Goal: Find specific page/section: Find specific page/section

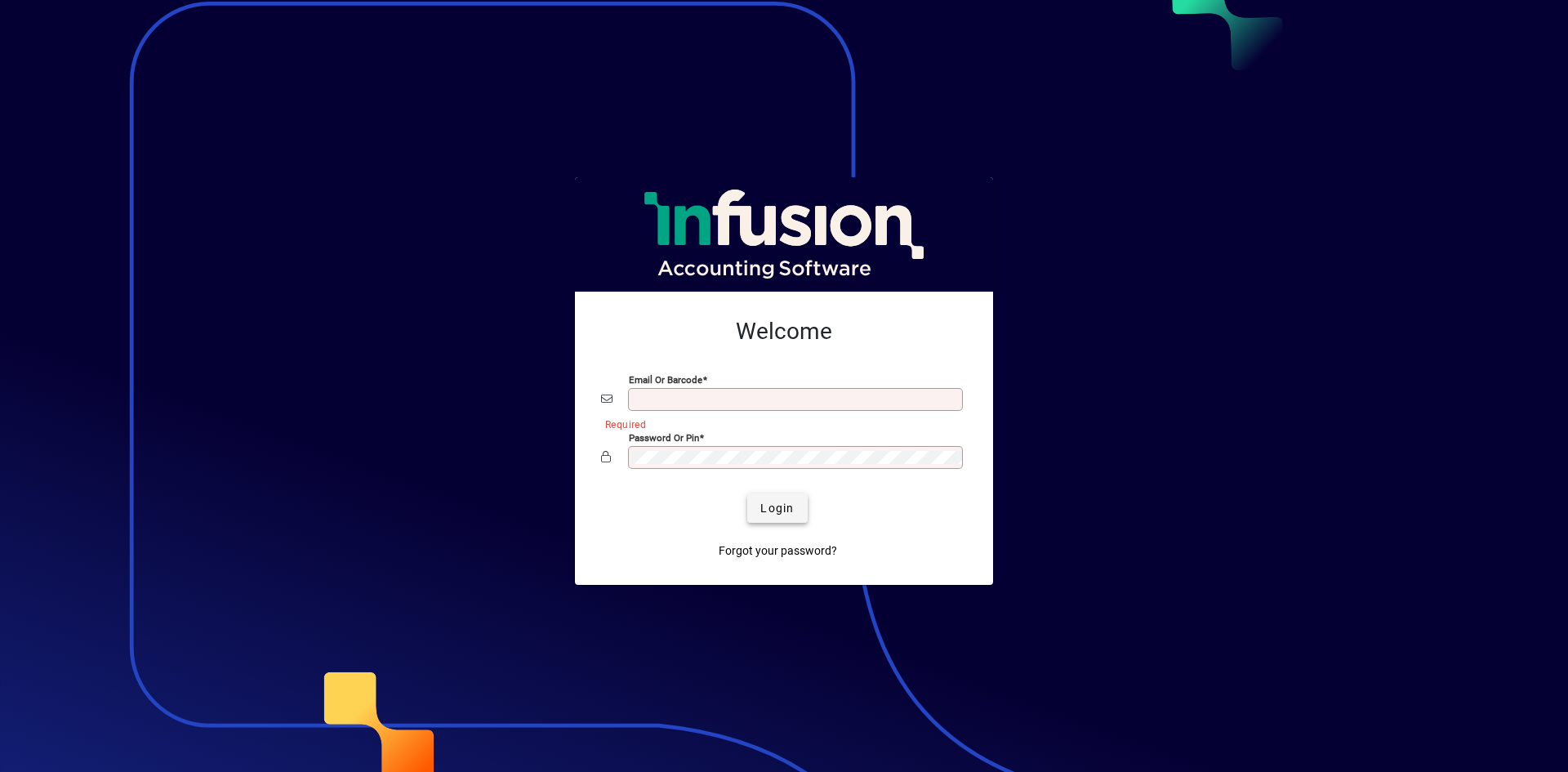
type input "**********"
click at [775, 509] on span "Login" at bounding box center [777, 509] width 34 height 17
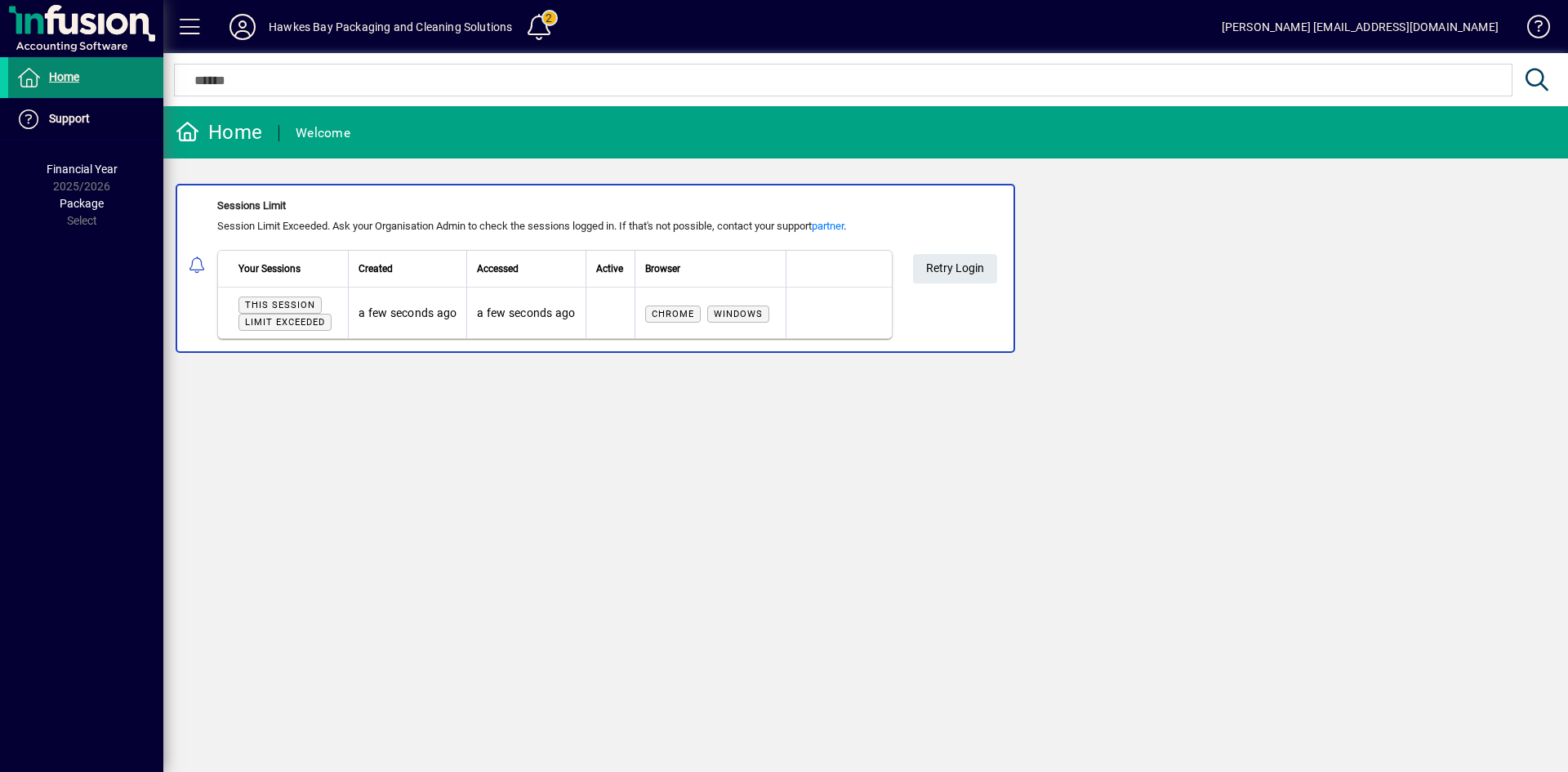
click at [67, 82] on span "Home" at bounding box center [64, 77] width 30 height 13
click at [962, 270] on span "Retry Login" at bounding box center [955, 268] width 58 height 27
click at [939, 264] on span "Retry Login" at bounding box center [955, 268] width 58 height 27
click at [941, 272] on span "Retry Login" at bounding box center [955, 268] width 58 height 27
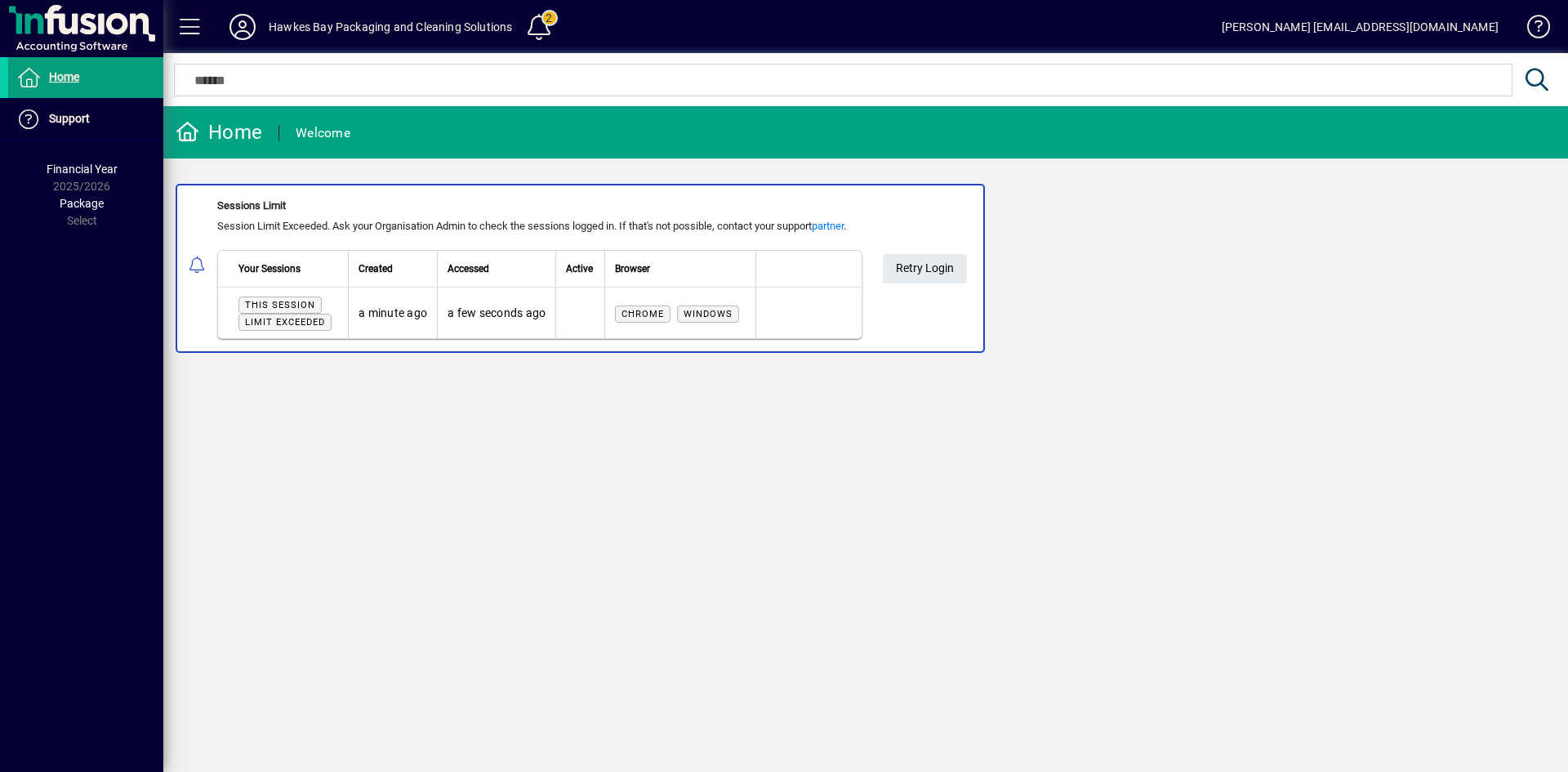
click at [190, 27] on span at bounding box center [190, 27] width 39 height 39
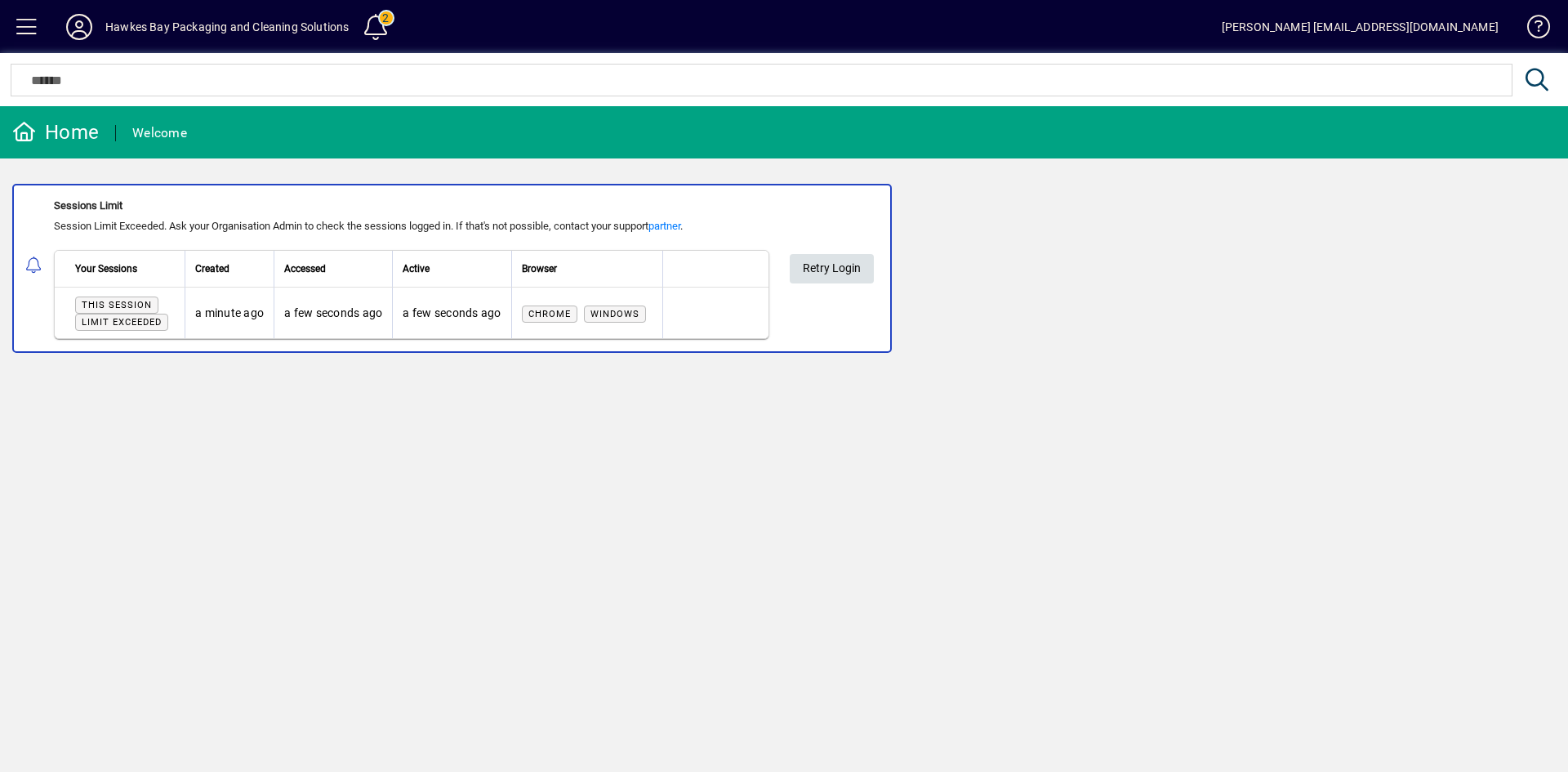
click at [854, 272] on span "Retry Login" at bounding box center [831, 268] width 58 height 27
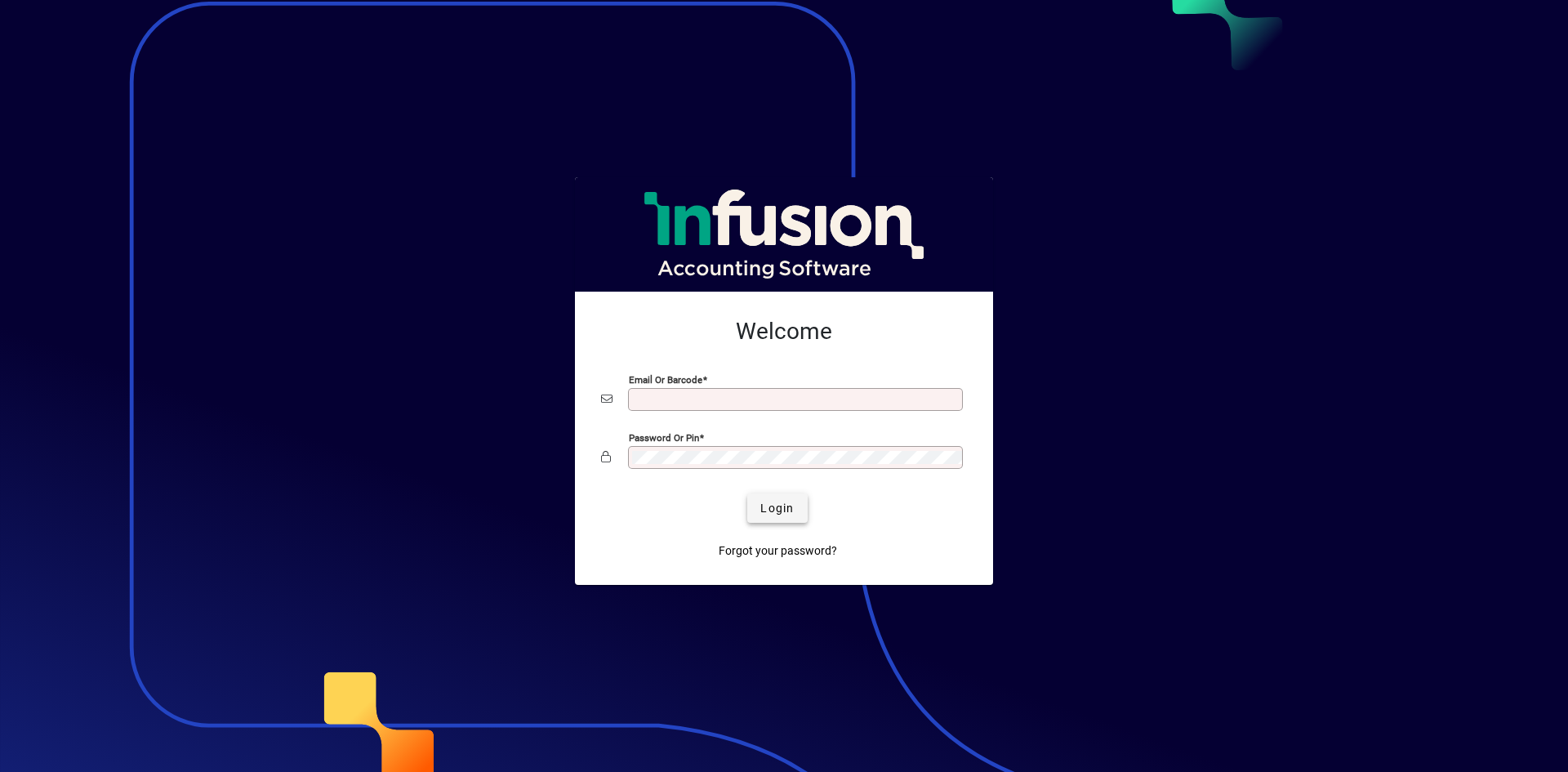
type input "**********"
click at [770, 509] on span "Login" at bounding box center [777, 509] width 34 height 17
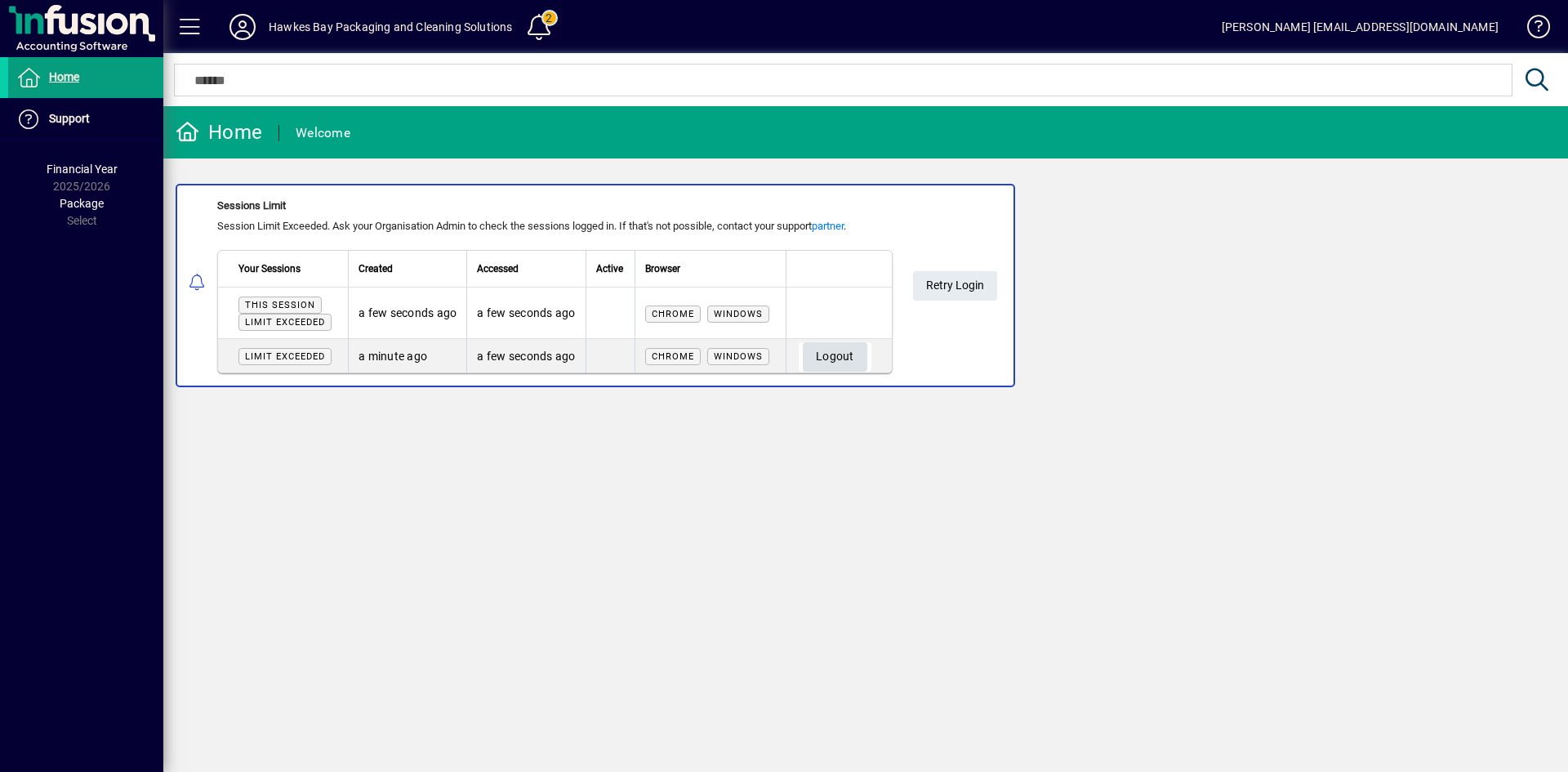
click at [859, 359] on span "button" at bounding box center [835, 357] width 65 height 39
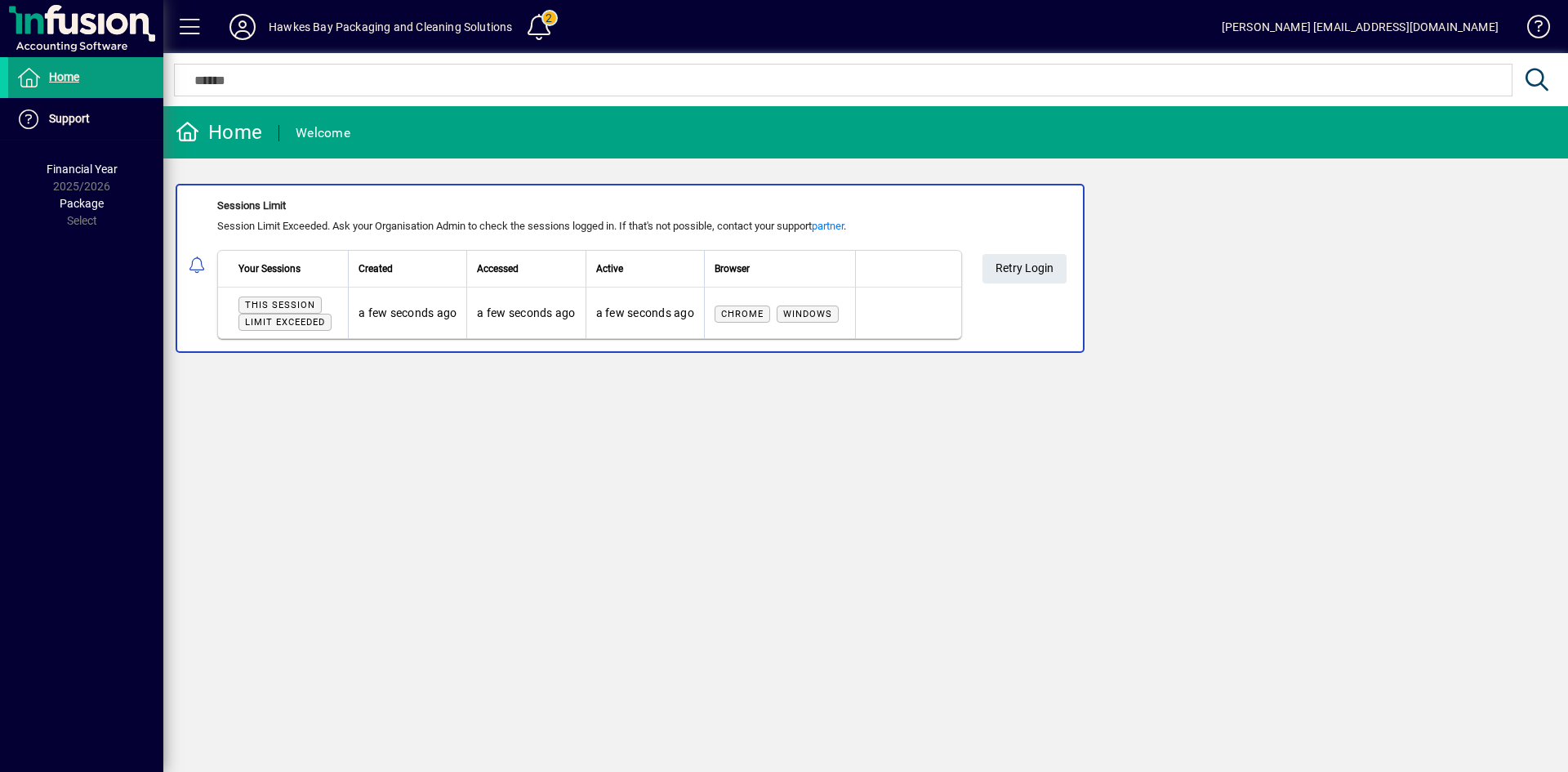
click at [267, 314] on span "Limit exceeded" at bounding box center [285, 322] width 93 height 17
click at [247, 29] on icon at bounding box center [242, 27] width 33 height 27
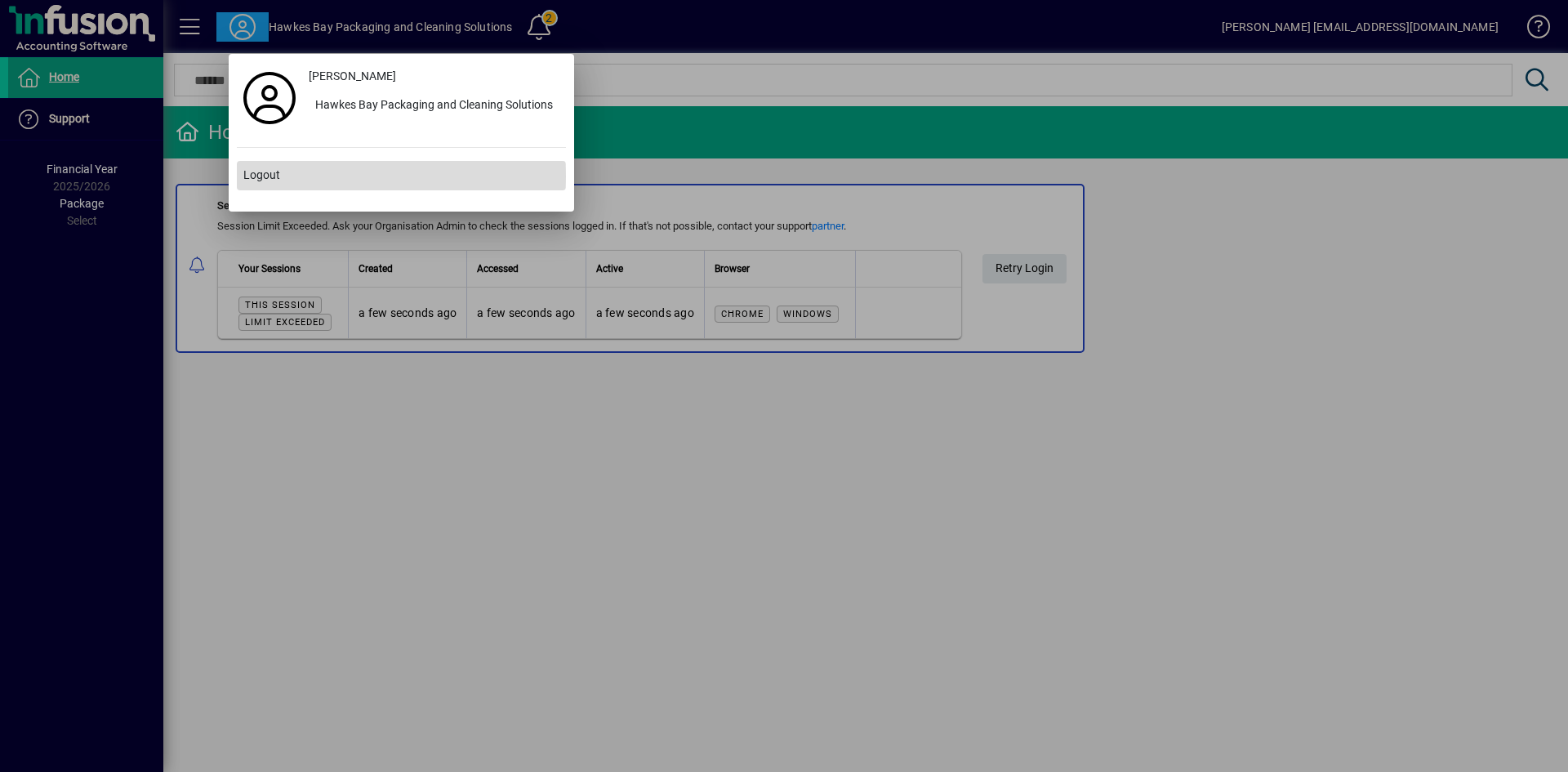
click at [259, 177] on span "Logout" at bounding box center [261, 175] width 37 height 17
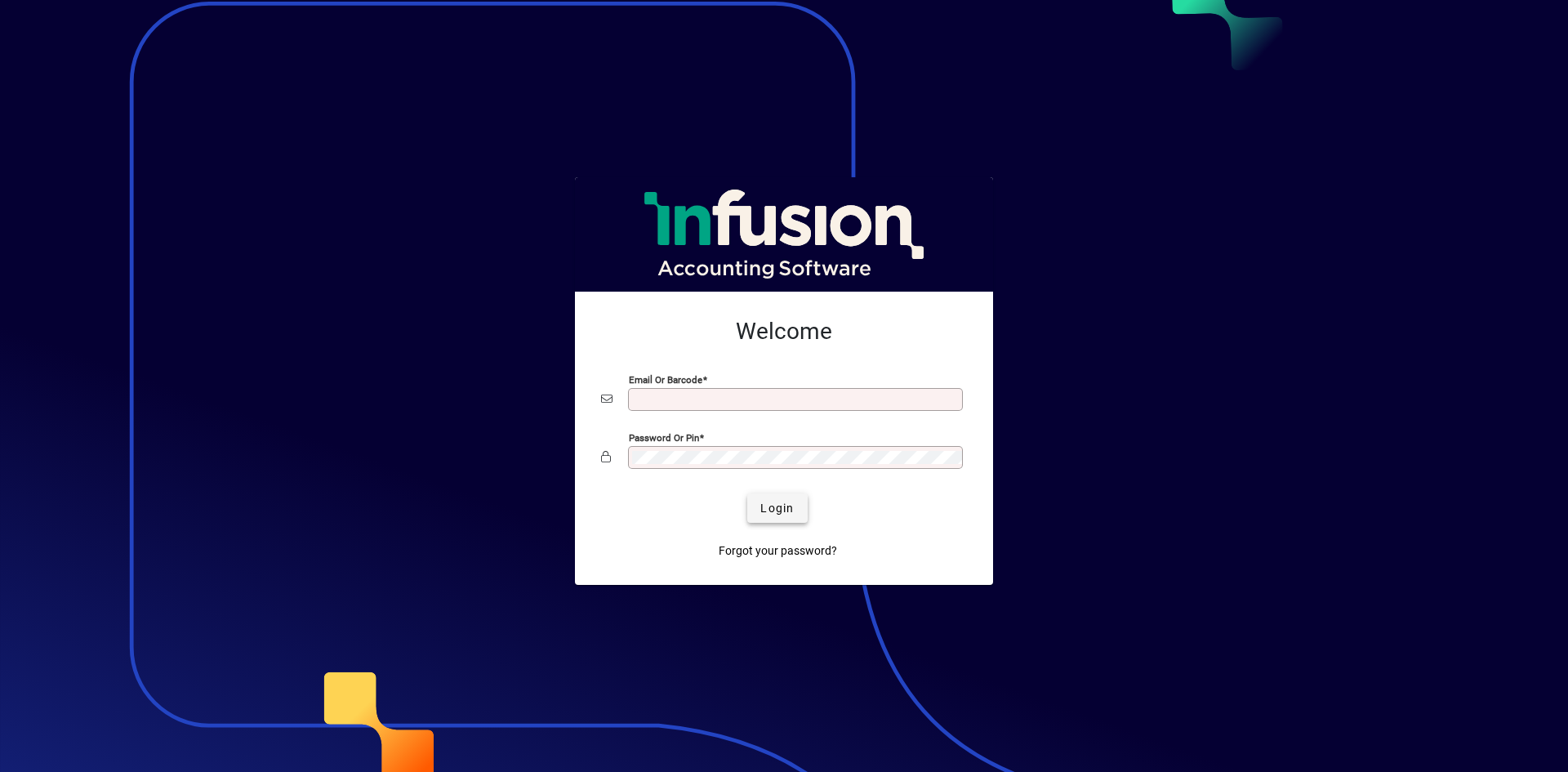
type input "**********"
click at [776, 515] on span "Login" at bounding box center [777, 509] width 34 height 17
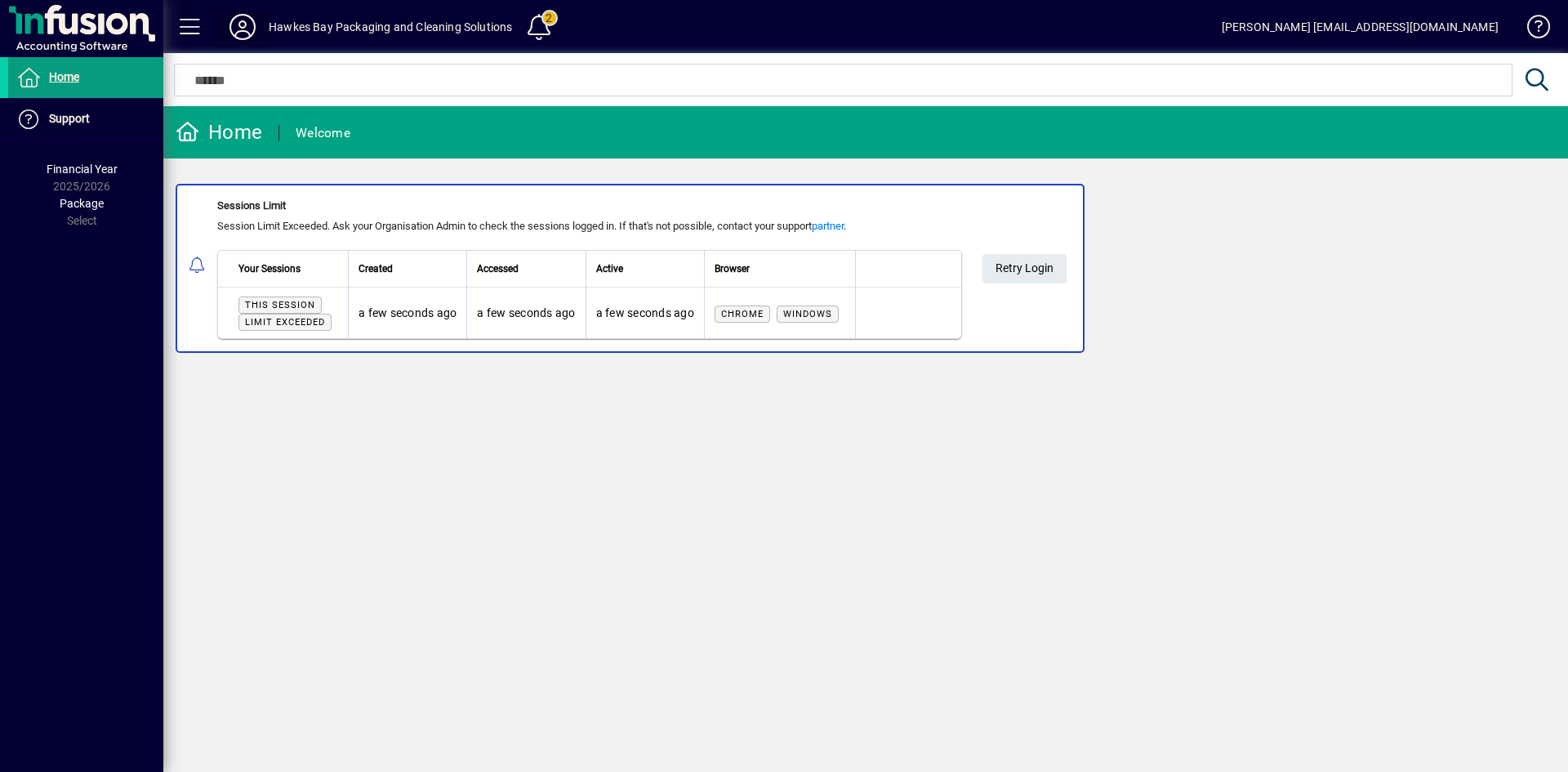
click at [237, 32] on icon at bounding box center [242, 27] width 33 height 27
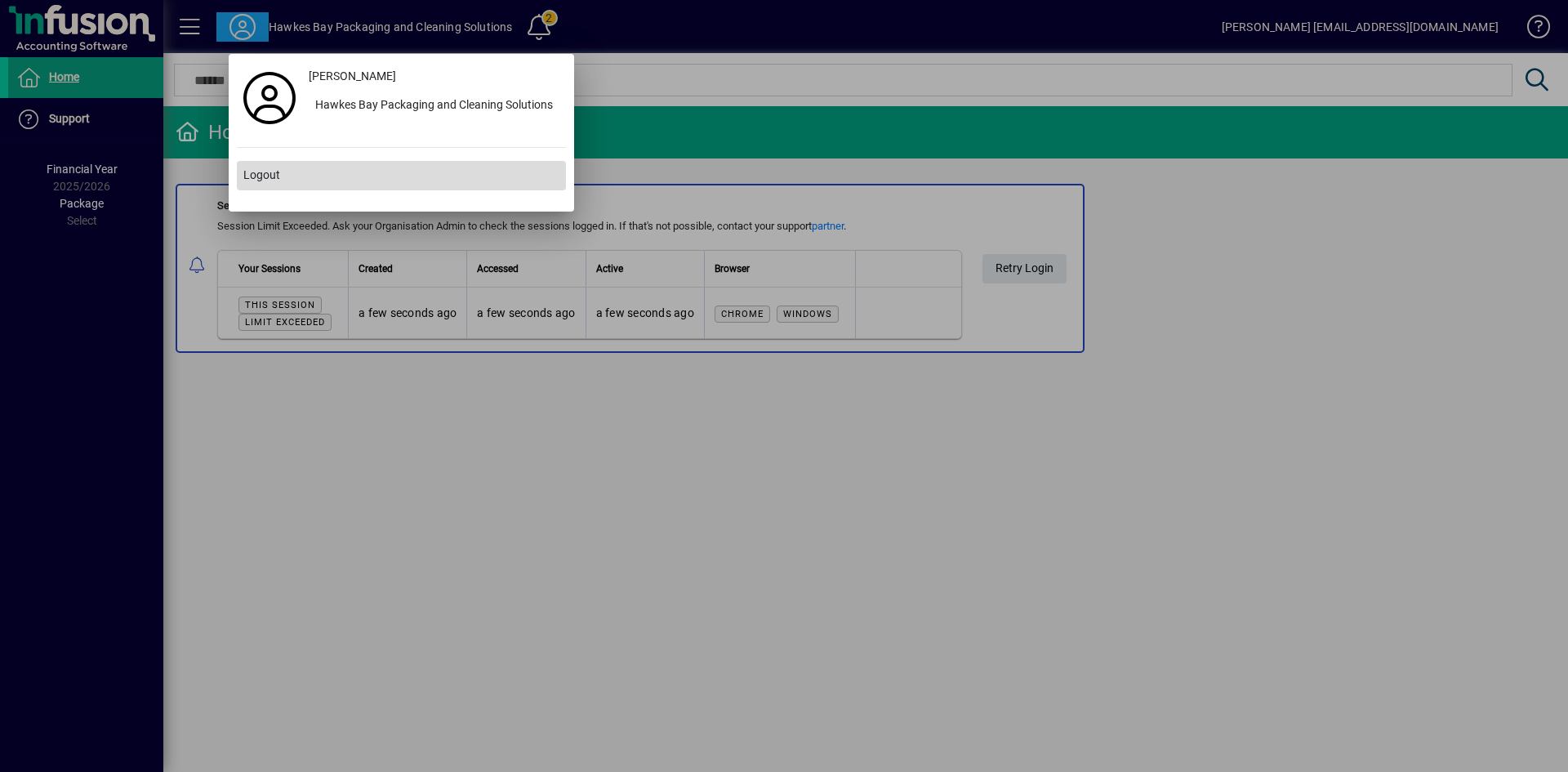
click at [295, 173] on span at bounding box center [401, 176] width 329 height 39
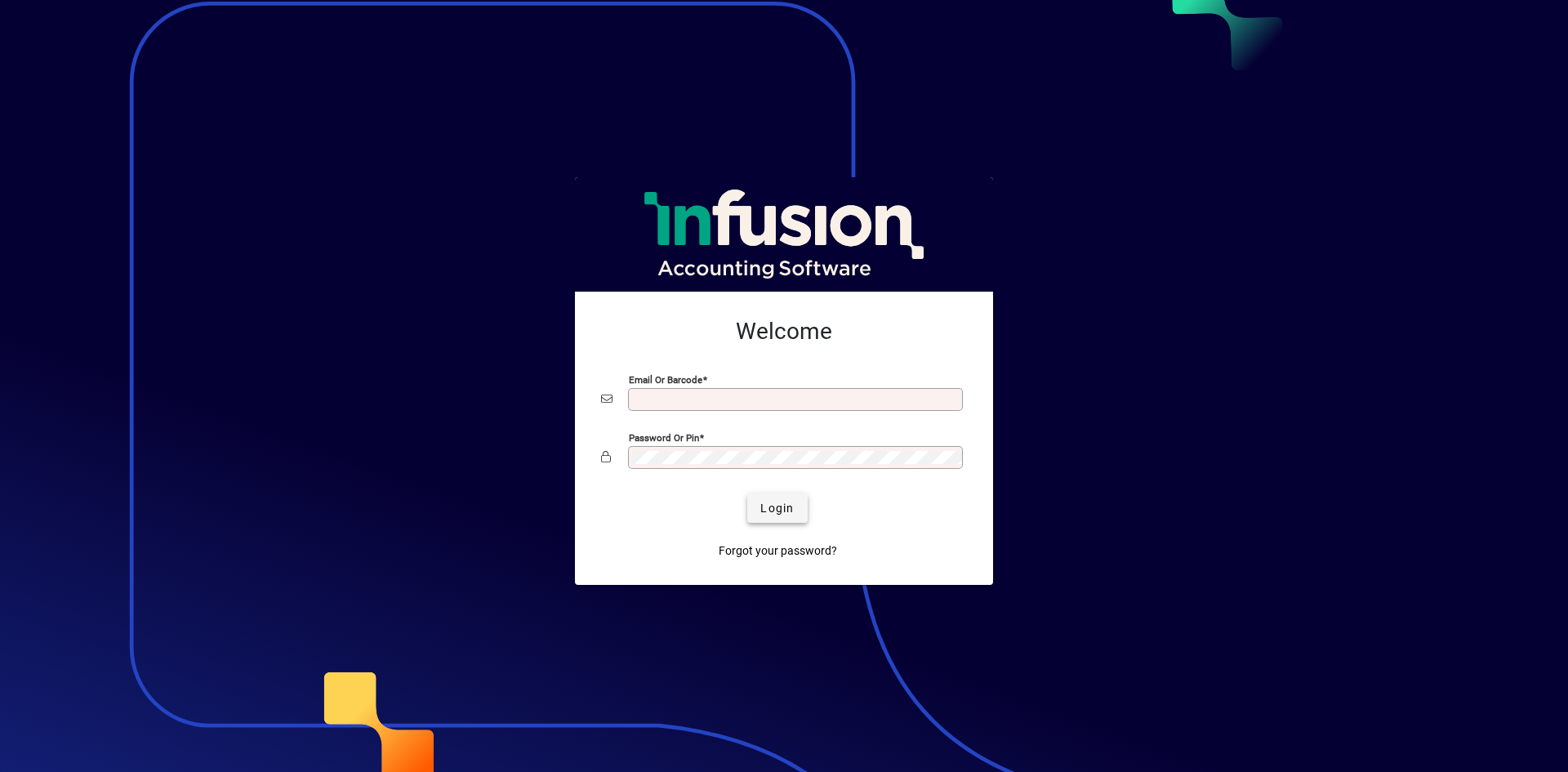
type input "**********"
click at [779, 504] on span "Login" at bounding box center [777, 509] width 34 height 17
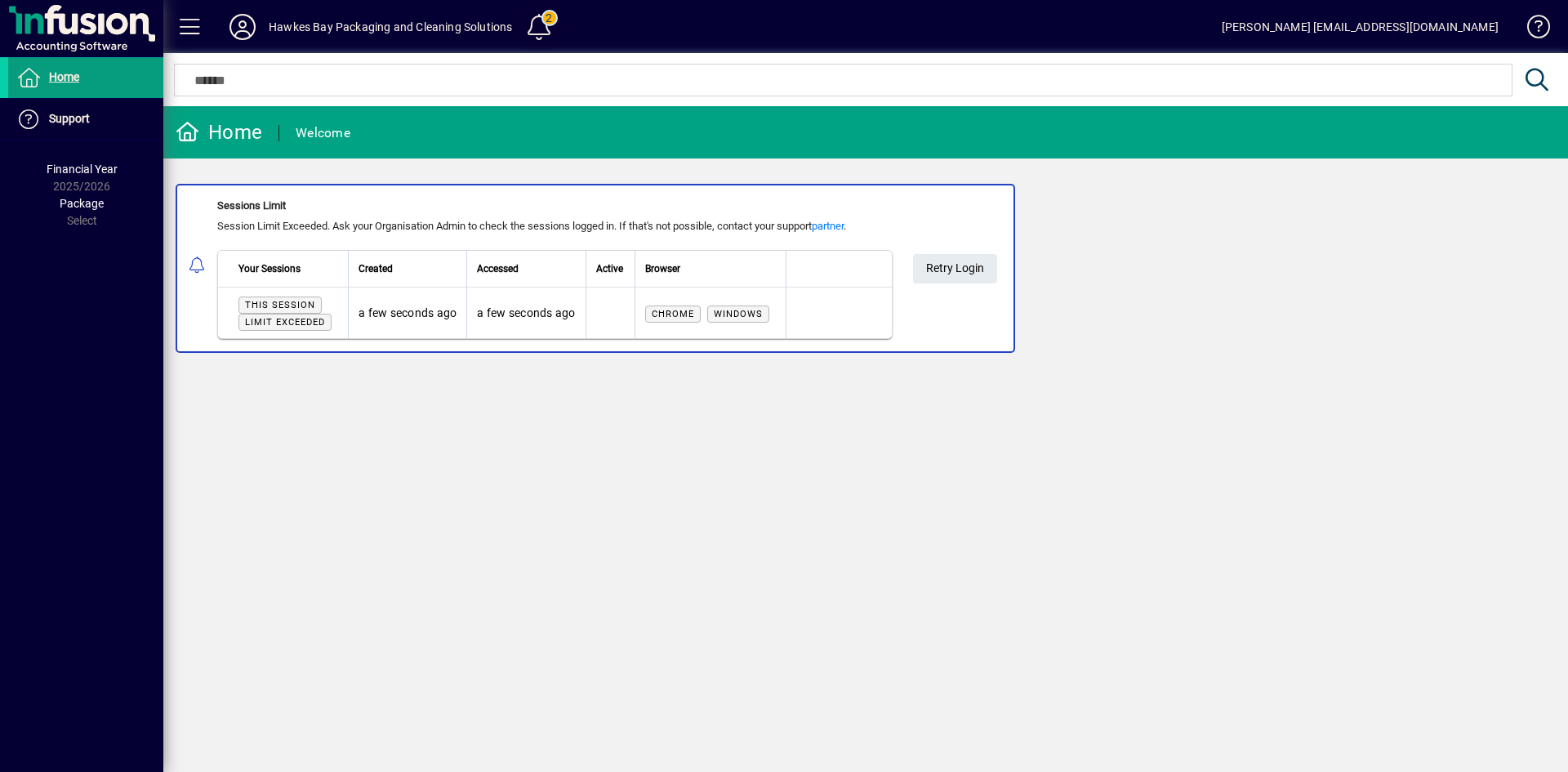
click at [531, 35] on span at bounding box center [539, 27] width 39 height 39
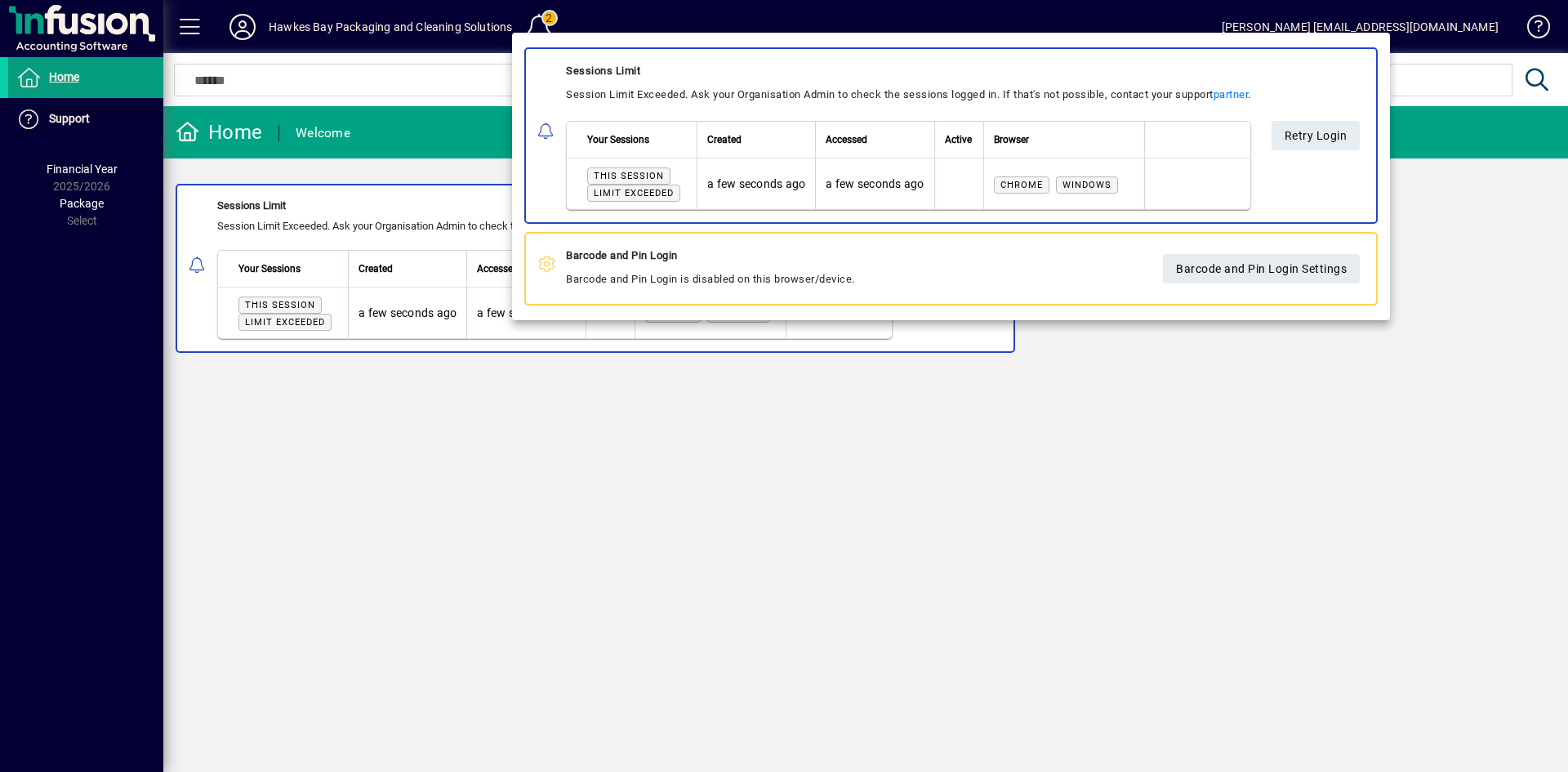
drag, startPoint x: 1354, startPoint y: 128, endPoint x: 1346, endPoint y: 116, distance: 14.4
click at [1348, 125] on span "Retry Login" at bounding box center [1316, 135] width 63 height 27
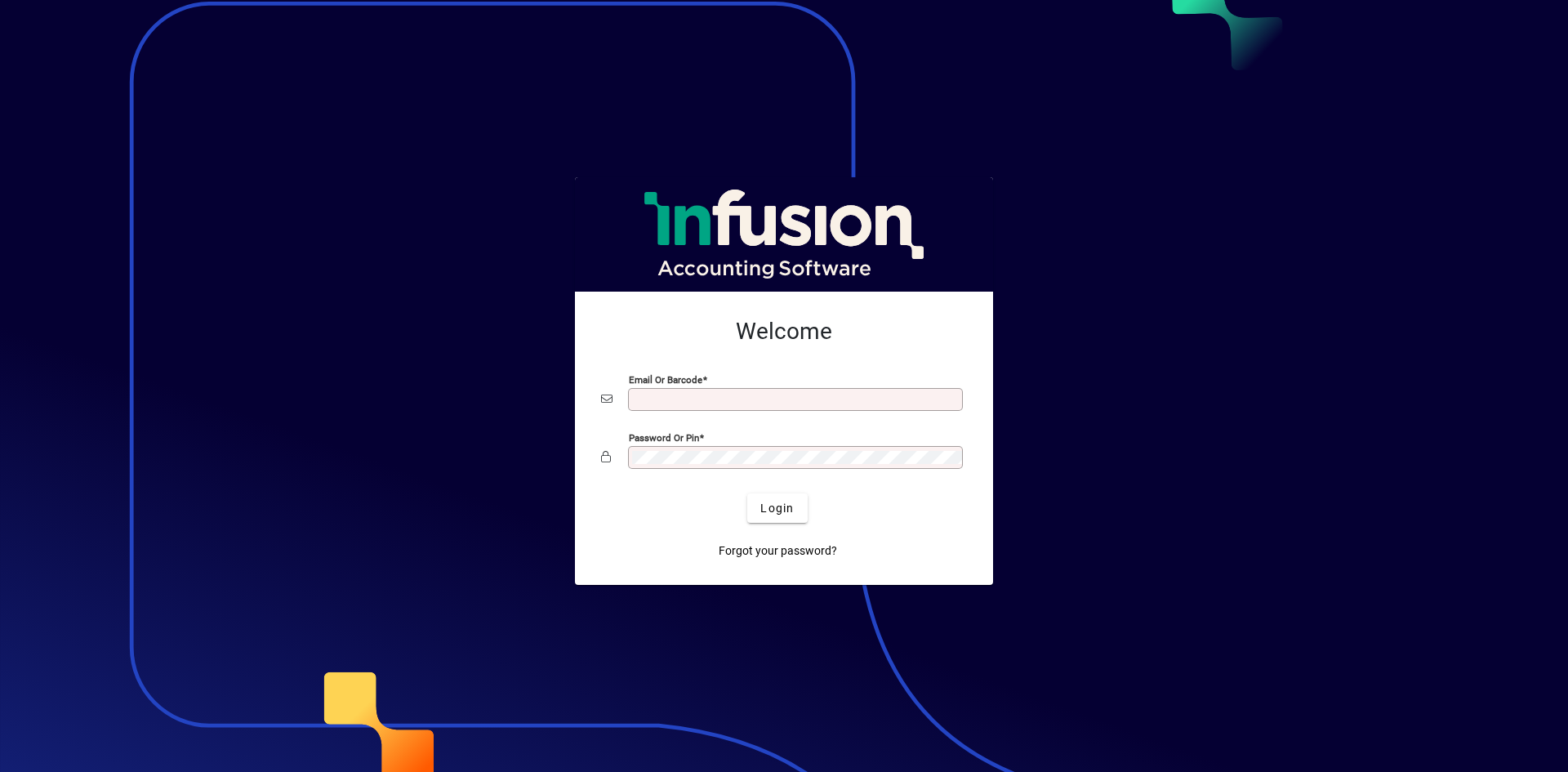
type input "**********"
click at [769, 509] on span "Login" at bounding box center [777, 509] width 34 height 17
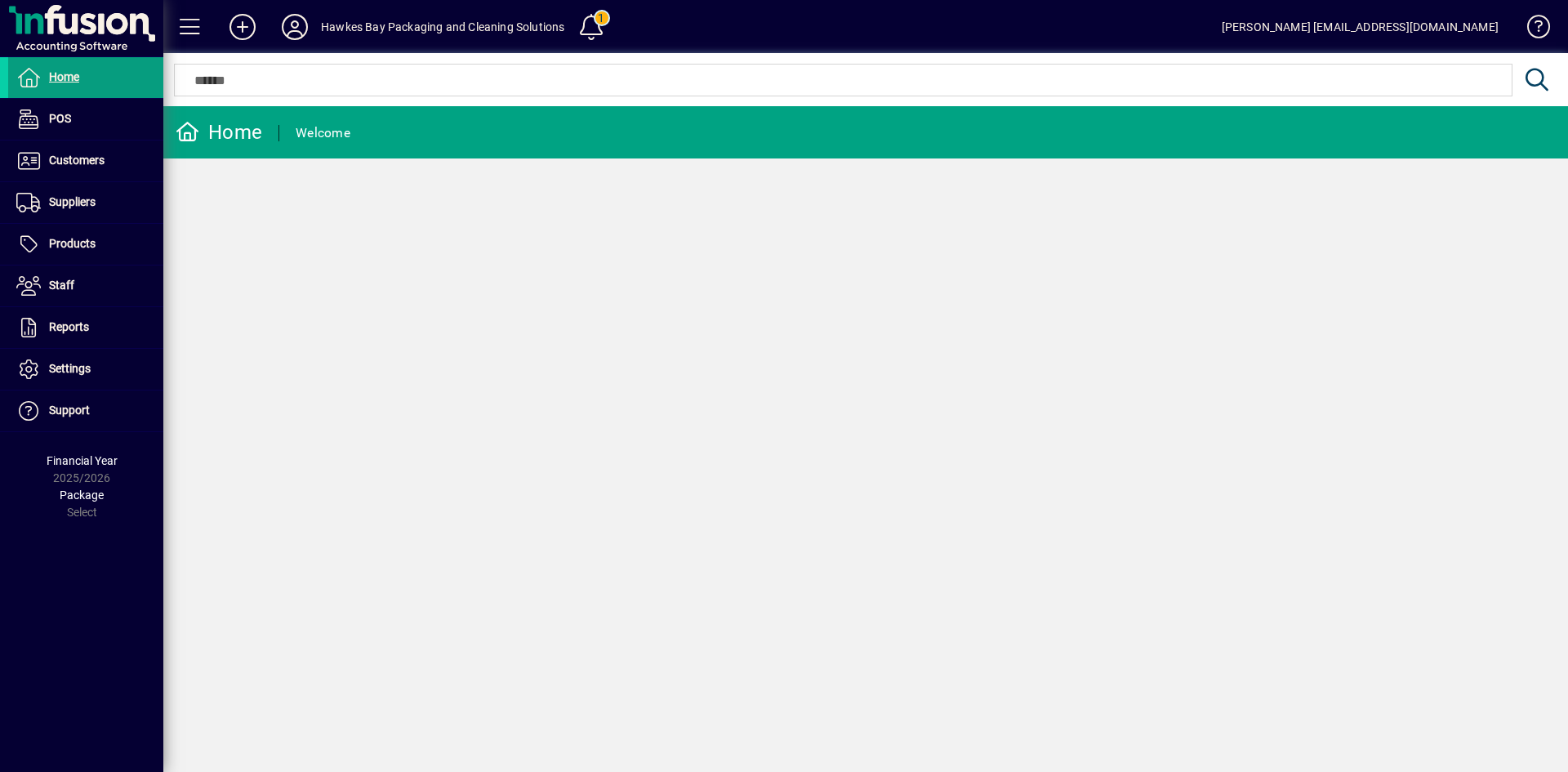
drag, startPoint x: 68, startPoint y: 245, endPoint x: 257, endPoint y: 226, distance: 190.0
click at [68, 245] on span "Products" at bounding box center [72, 243] width 47 height 13
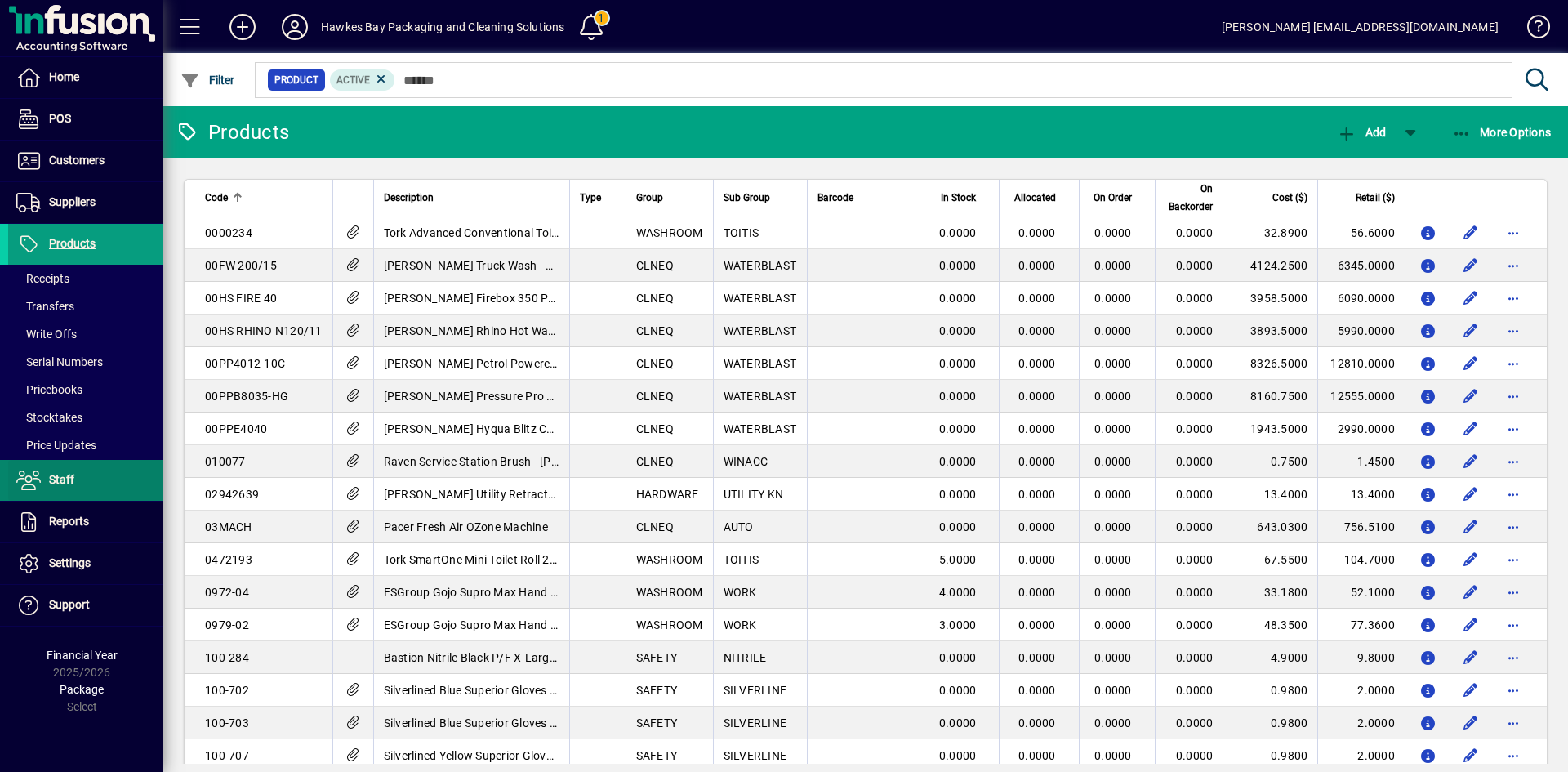
drag, startPoint x: 655, startPoint y: 380, endPoint x: 116, endPoint y: 485, distance: 549.1
click at [119, 486] on span at bounding box center [86, 480] width 155 height 39
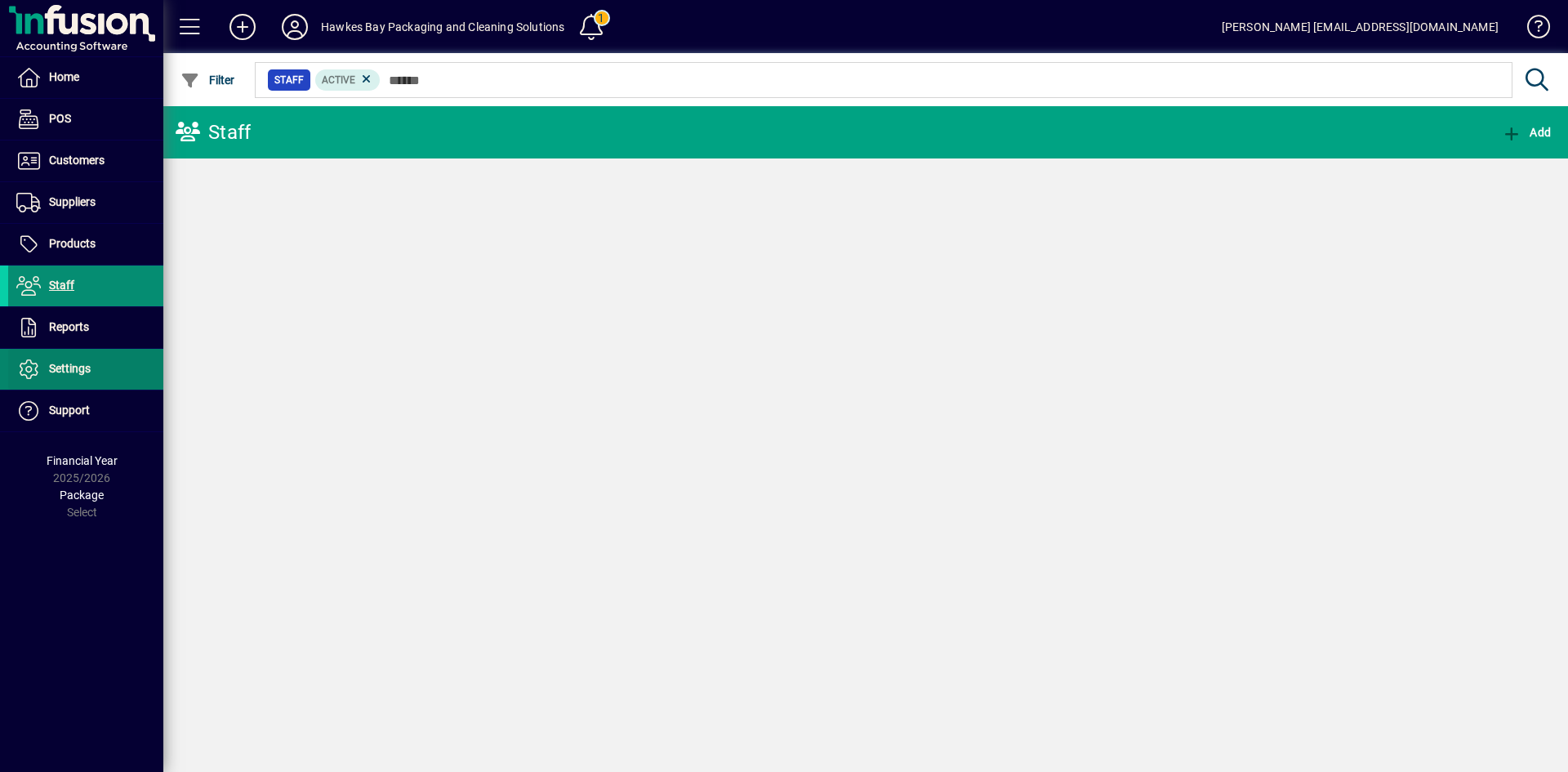
click at [73, 433] on ul "Home POS Customers Invoices Payments Quotes Backorders Communications Suppliers…" at bounding box center [81, 245] width 164 height 375
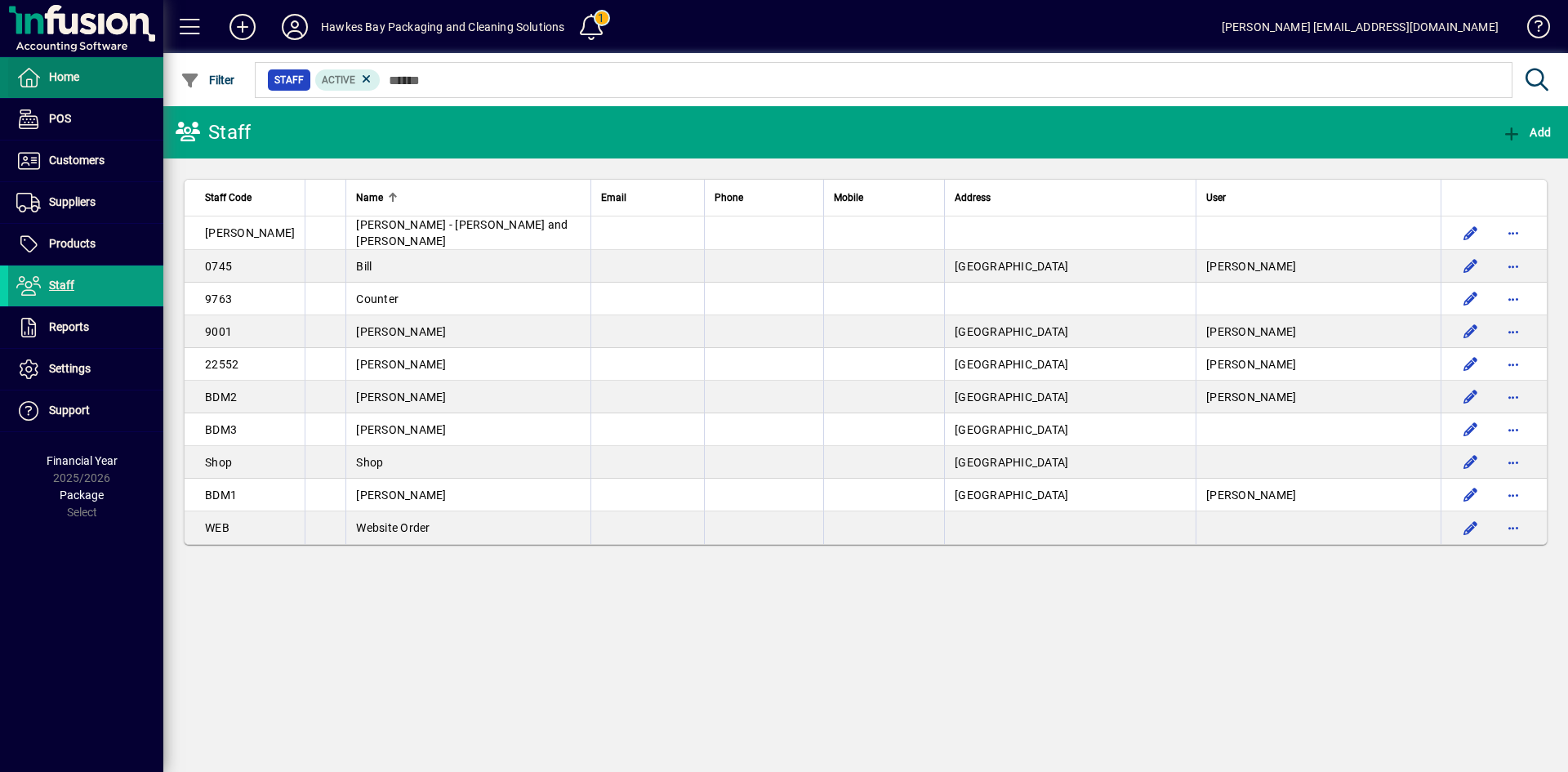
click at [93, 94] on span at bounding box center [86, 77] width 155 height 39
